Goal: Task Accomplishment & Management: Manage account settings

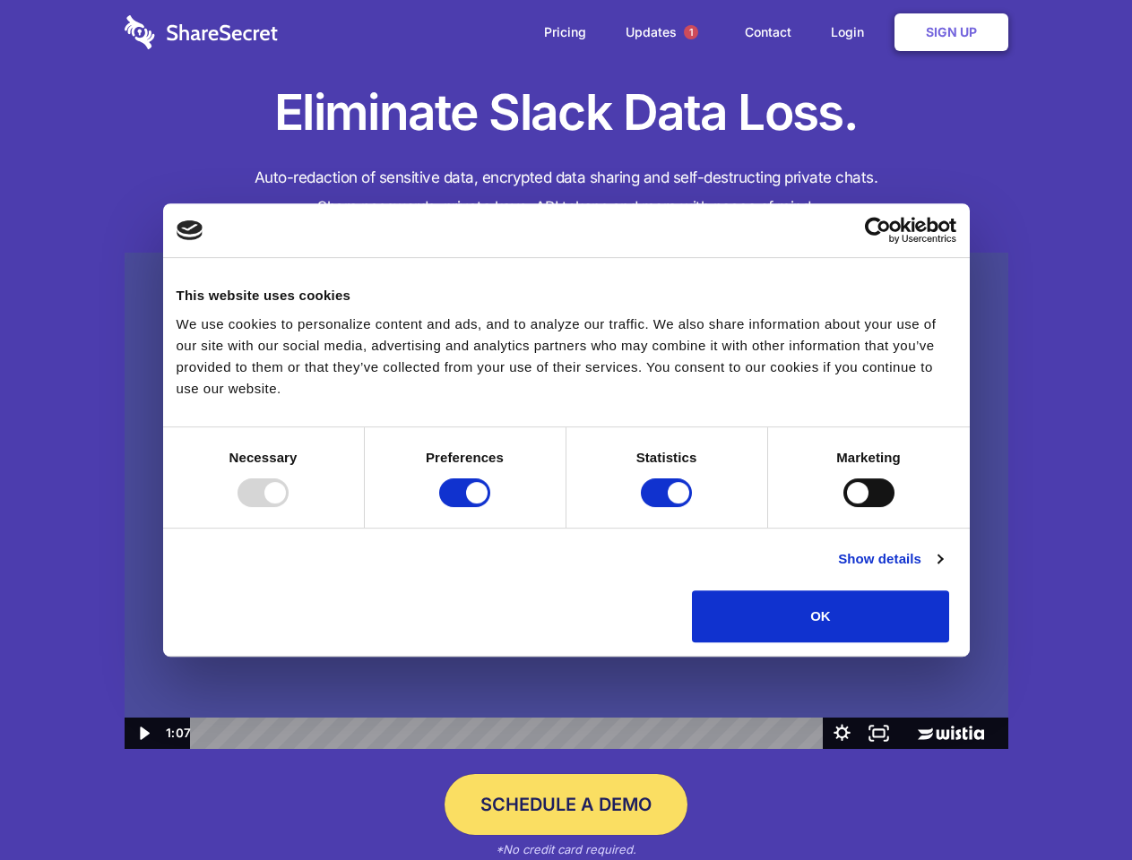
click at [565, 430] on img at bounding box center [566, 501] width 883 height 497
click at [288, 507] on div at bounding box center [262, 492] width 51 height 29
click at [490, 507] on input "Preferences" at bounding box center [464, 492] width 51 height 29
checkbox input "false"
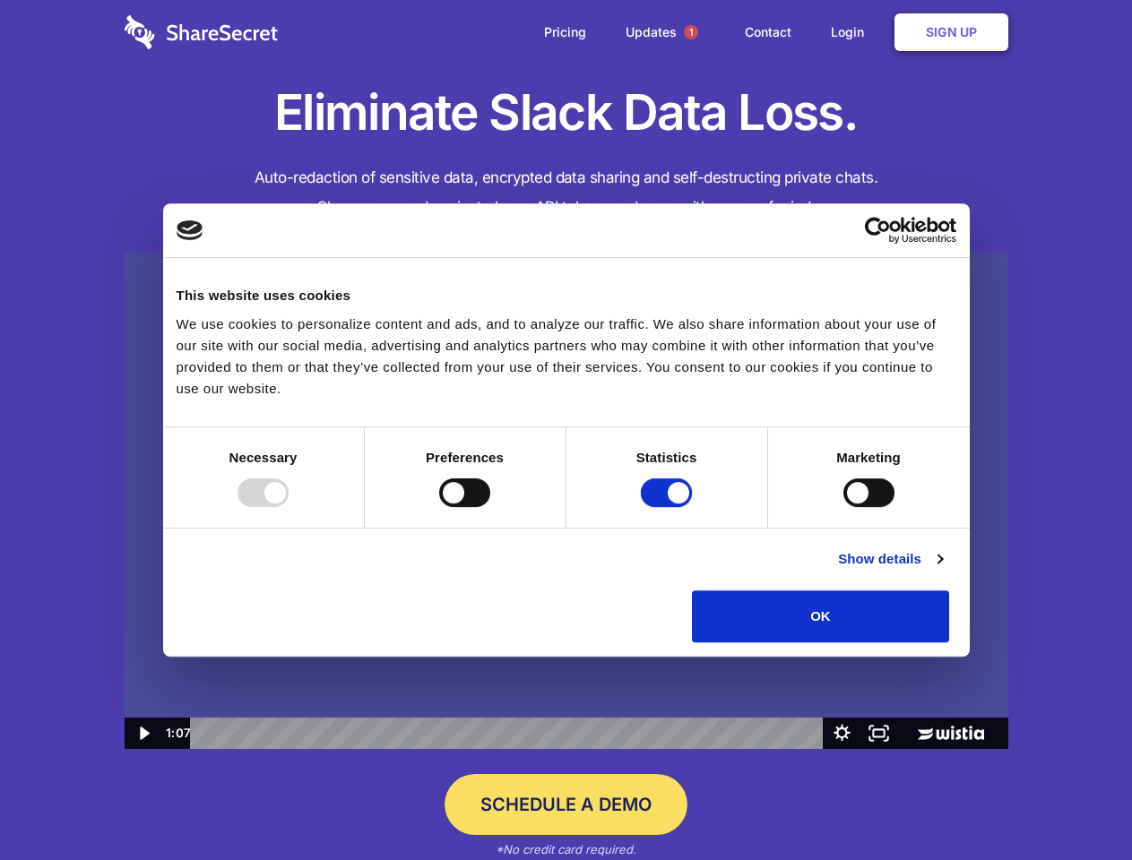
click at [668, 507] on input "Statistics" at bounding box center [666, 492] width 51 height 29
checkbox input "false"
click at [843, 507] on input "Marketing" at bounding box center [868, 492] width 51 height 29
checkbox input "true"
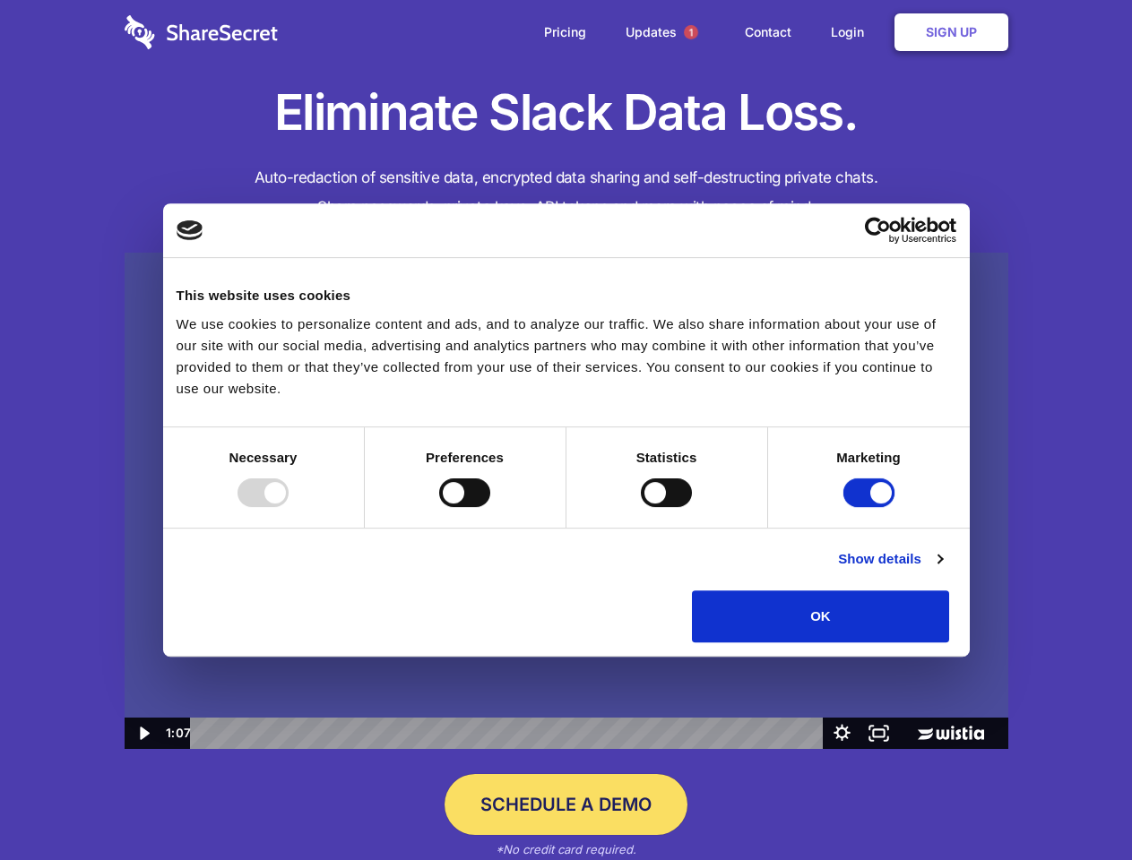
checkbox input "true"
click at [942, 570] on link "Show details" at bounding box center [890, 559] width 104 height 22
